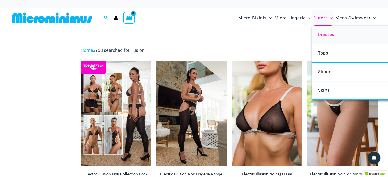
click at [328, 34] on span "Dresses" at bounding box center [326, 34] width 16 height 5
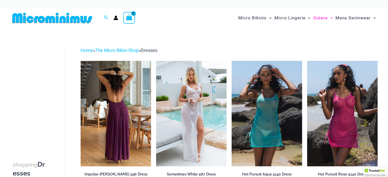
click at [118, 94] on img at bounding box center [116, 114] width 70 height 106
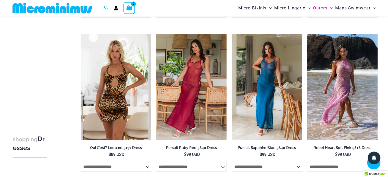
scroll to position [194, 0]
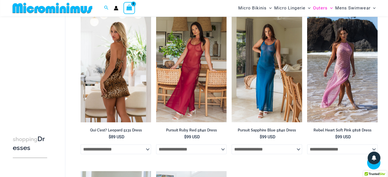
click at [132, 81] on img at bounding box center [116, 70] width 70 height 106
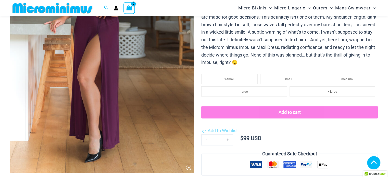
scroll to position [147, 0]
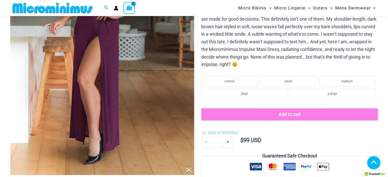
drag, startPoint x: 391, startPoint y: 14, endPoint x: 389, endPoint y: 27, distance: 13.3
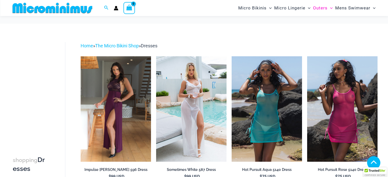
scroll to position [194, 0]
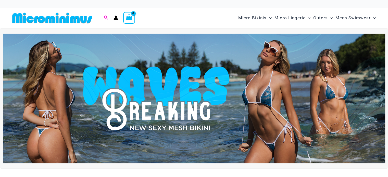
click at [107, 17] on icon "Search icon link" at bounding box center [106, 18] width 4 height 5
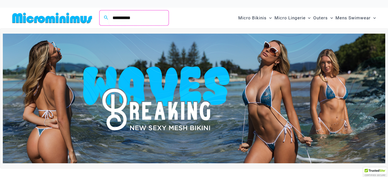
type input "**********"
click button "Search" at bounding box center [0, 0] width 0 height 0
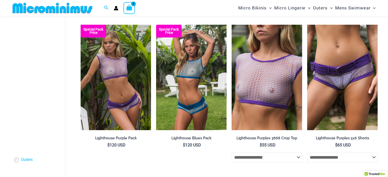
scroll to position [45, 0]
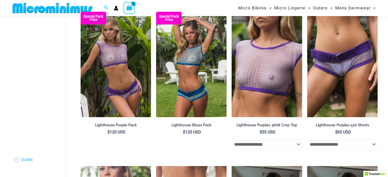
drag, startPoint x: 391, startPoint y: 18, endPoint x: 391, endPoint y: 37, distance: 19.6
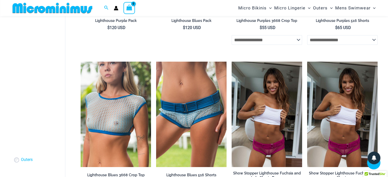
scroll to position [180, 0]
